Goal: Information Seeking & Learning: Learn about a topic

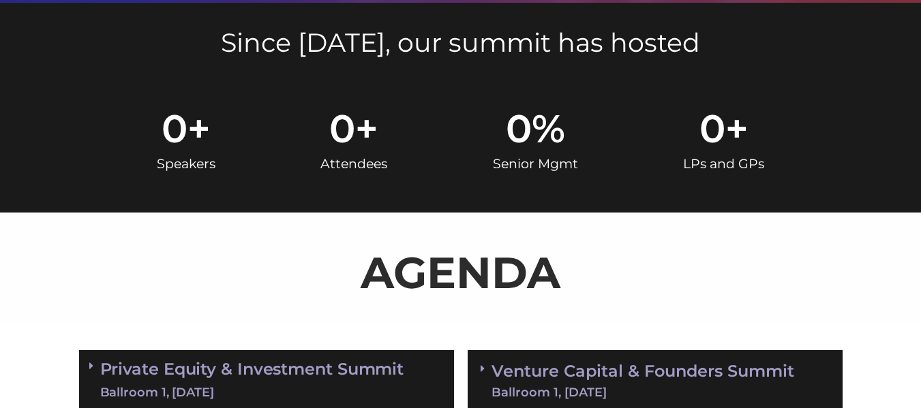
scroll to position [763, 0]
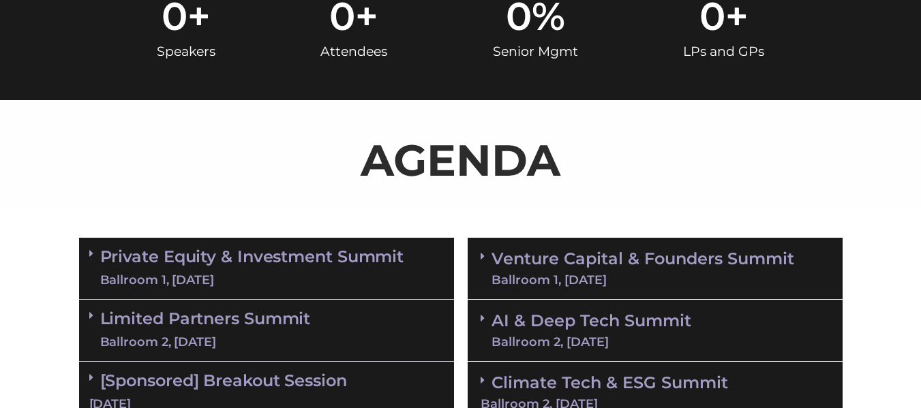
click at [157, 335] on div "Ballroom 2, [DATE]" at bounding box center [205, 342] width 211 height 17
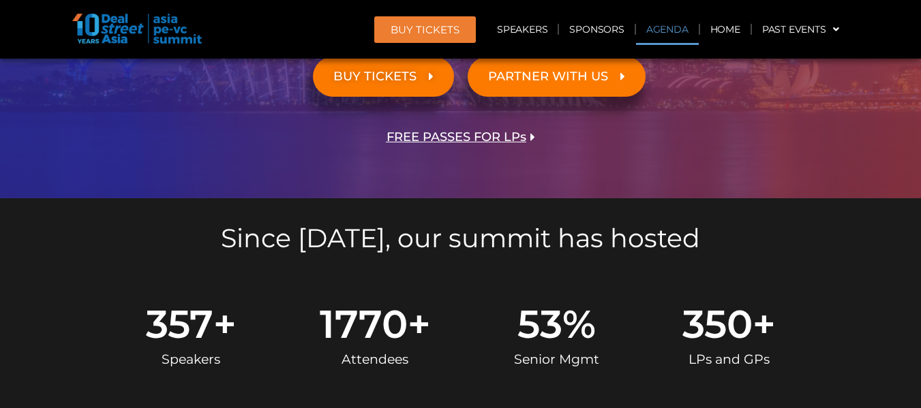
scroll to position [595, 0]
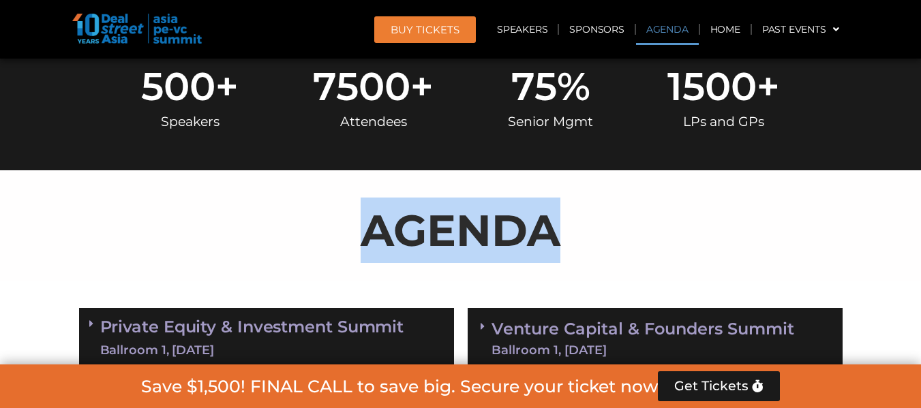
click at [811, 190] on div "AGENDA" at bounding box center [460, 225] width 777 height 110
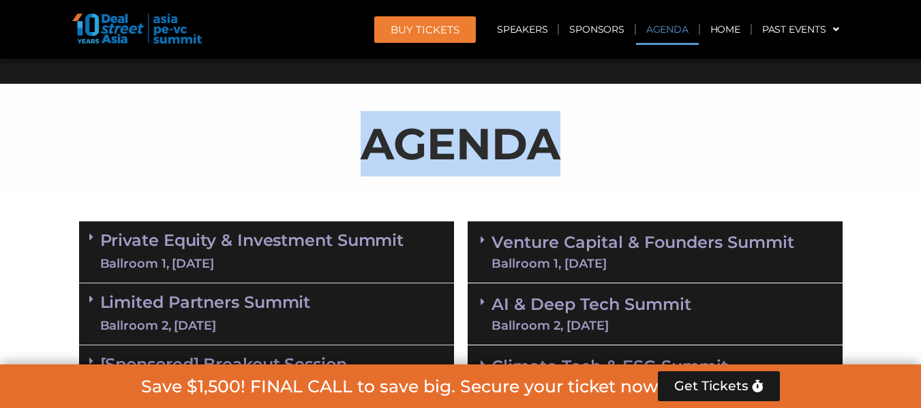
scroll to position [841, 0]
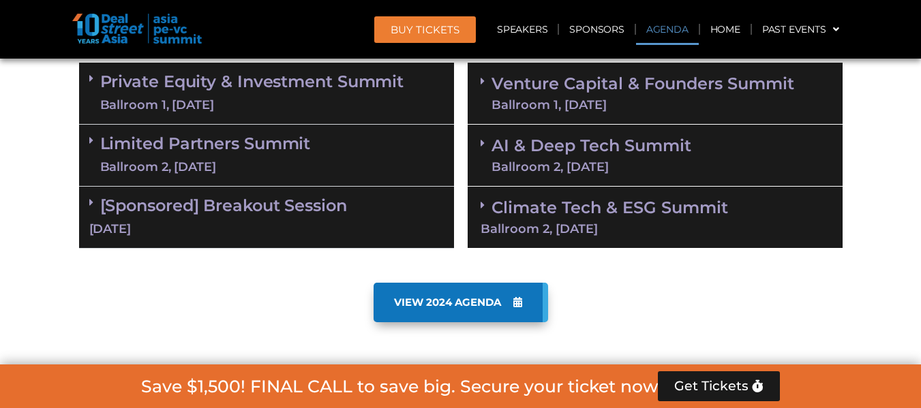
click at [140, 159] on div "Ballroom 2, [DATE]" at bounding box center [205, 167] width 211 height 17
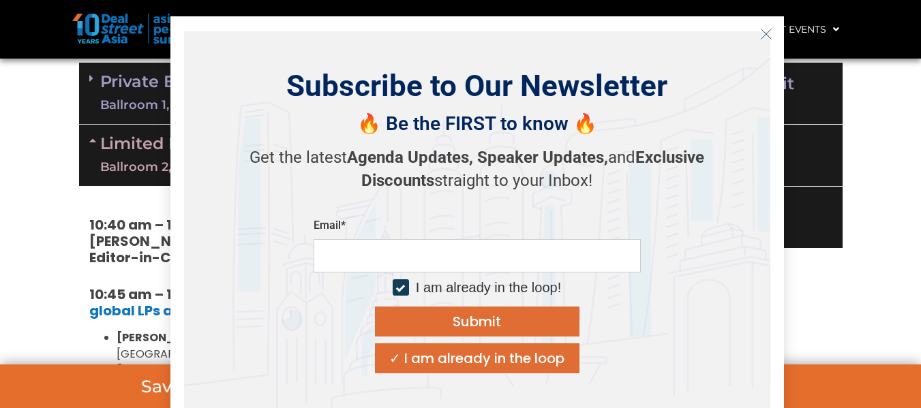
click at [461, 331] on button "Submit" at bounding box center [477, 322] width 205 height 30
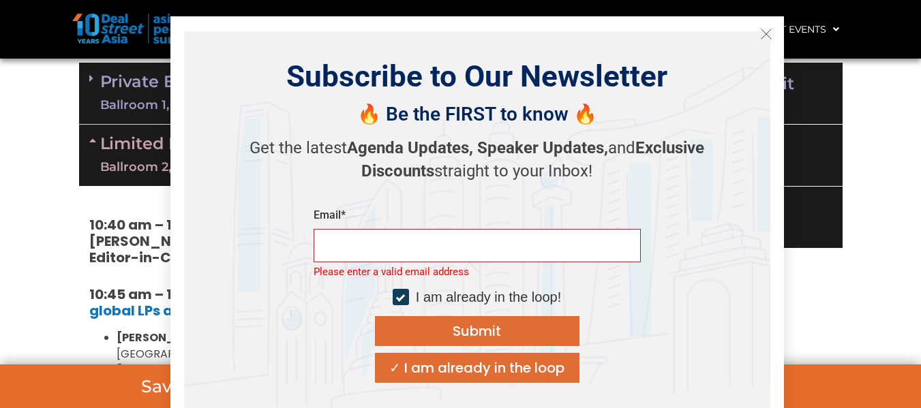
click at [774, 33] on button "Close" at bounding box center [766, 34] width 22 height 22
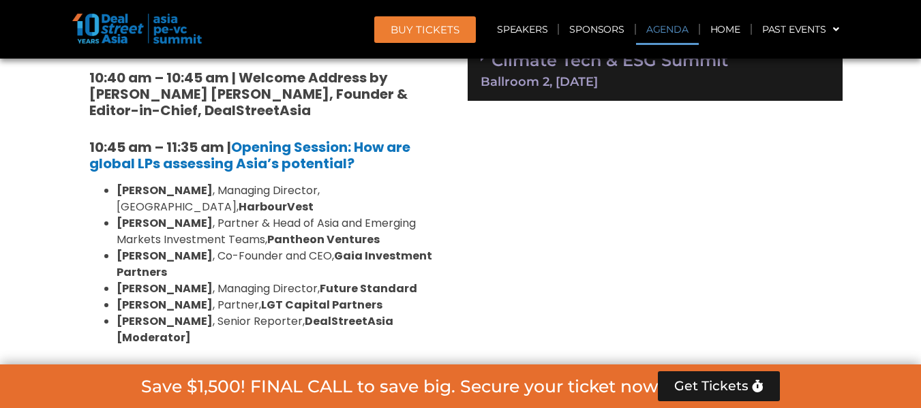
scroll to position [868, 0]
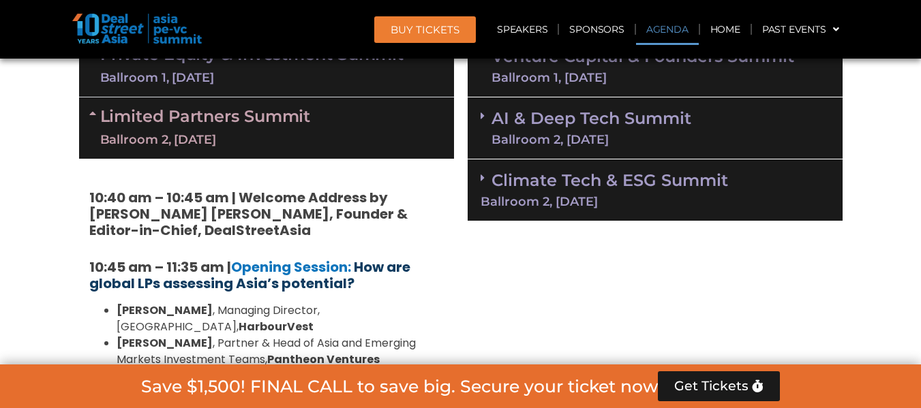
click at [276, 280] on b "How are global LPs assessing Asia’s potential?" at bounding box center [249, 275] width 321 height 35
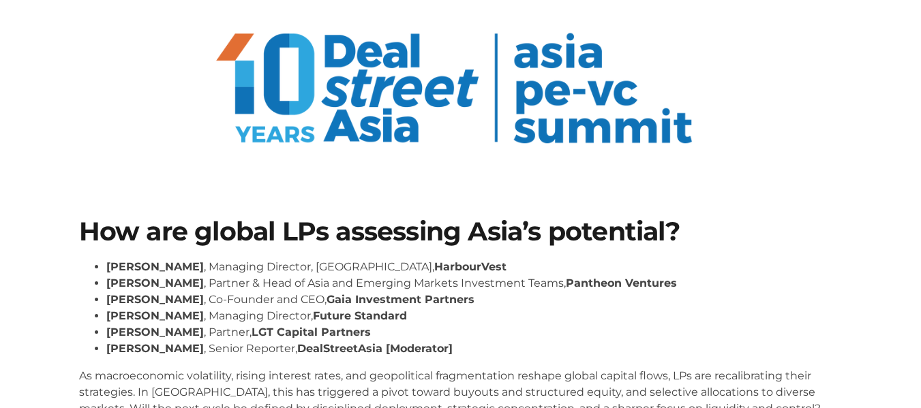
scroll to position [68, 0]
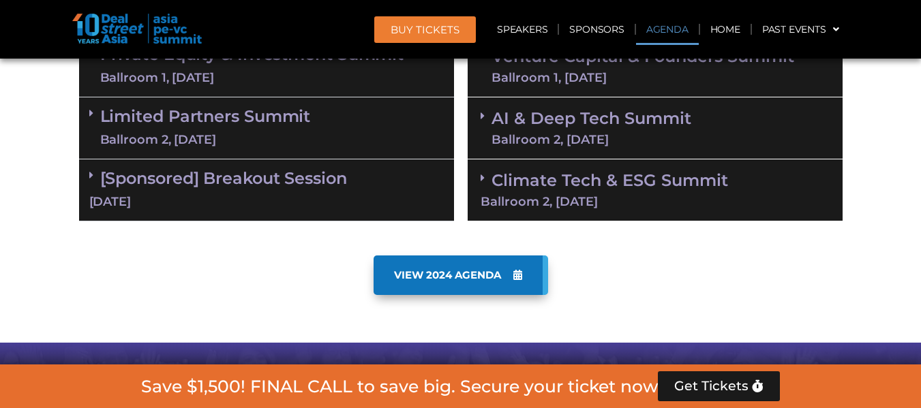
scroll to position [966, 0]
click at [93, 117] on icon at bounding box center [91, 113] width 4 height 11
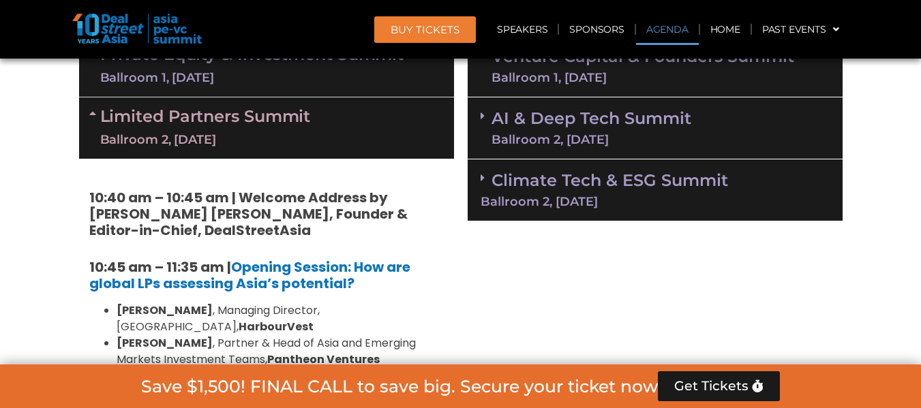
click at [138, 132] on div "Ballroom 2, [DATE]" at bounding box center [205, 140] width 211 height 17
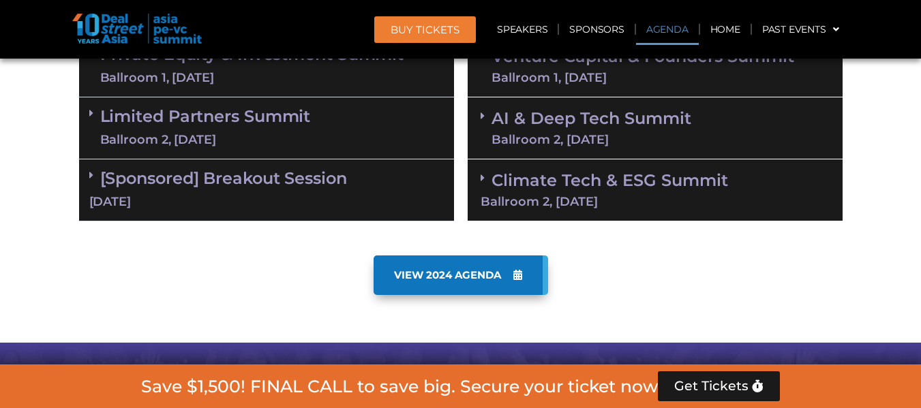
click at [138, 132] on div "Ballroom 2, [DATE]" at bounding box center [205, 140] width 211 height 17
